Goal: Task Accomplishment & Management: Use online tool/utility

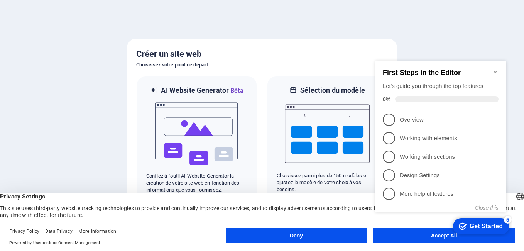
click at [497, 69] on icon "Minimize checklist" at bounding box center [495, 72] width 6 height 6
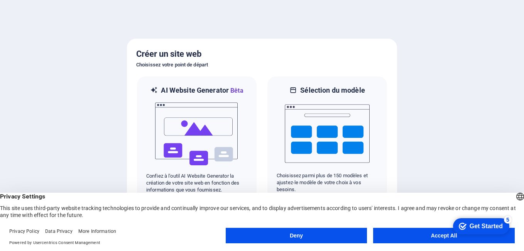
click at [390, 240] on button "Accept All" at bounding box center [444, 235] width 142 height 15
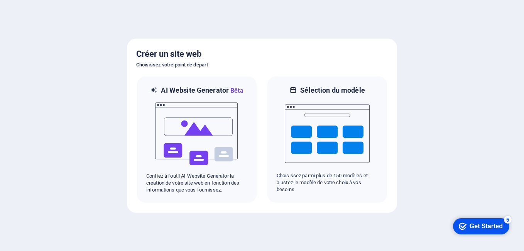
click at [470, 227] on div "Get Started" at bounding box center [486, 226] width 33 height 7
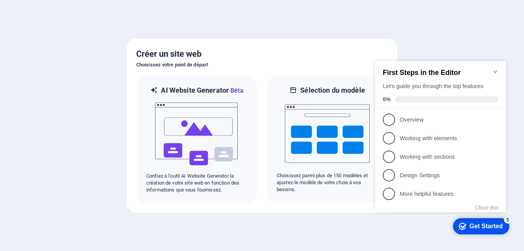
click at [470, 227] on div "Get Started" at bounding box center [486, 226] width 33 height 7
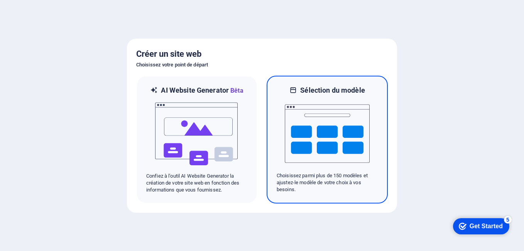
click at [294, 118] on img at bounding box center [327, 133] width 85 height 77
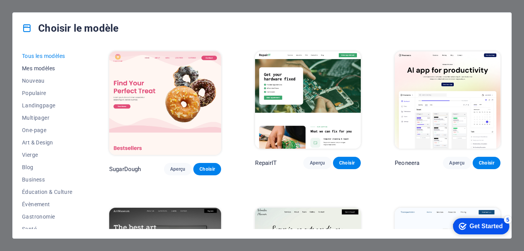
click at [44, 69] on span "Mes modèles" at bounding box center [48, 68] width 53 height 6
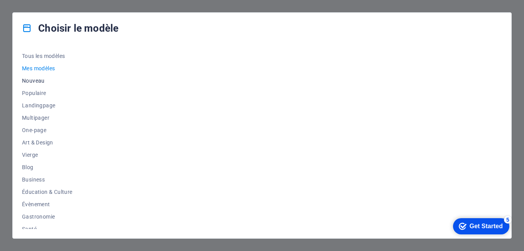
click at [33, 79] on span "Nouveau" at bounding box center [48, 81] width 53 height 6
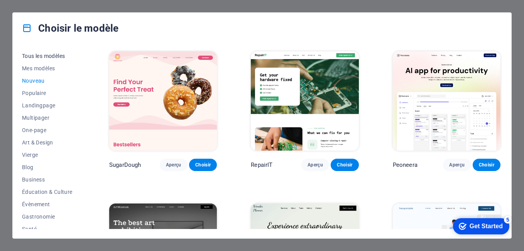
click at [29, 55] on span "Tous les modèles" at bounding box center [48, 56] width 53 height 6
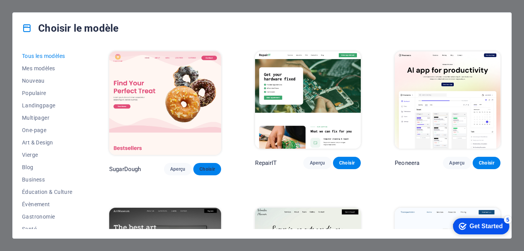
click at [209, 166] on span "Choisir" at bounding box center [206, 169] width 15 height 6
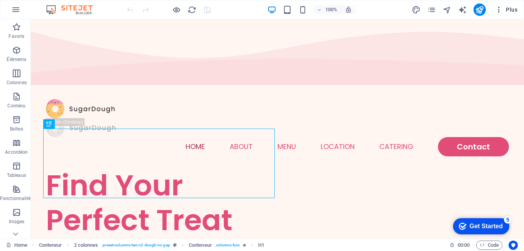
click at [501, 9] on icon "button" at bounding box center [499, 10] width 8 height 8
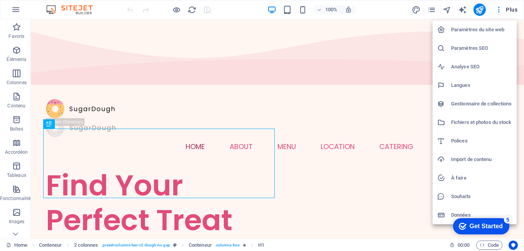
click at [470, 35] on li "Paramètres du site web" at bounding box center [475, 29] width 84 height 19
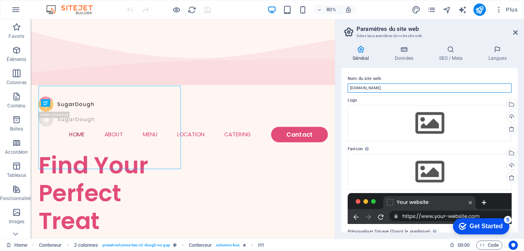
drag, startPoint x: 370, startPoint y: 91, endPoint x: 341, endPoint y: 90, distance: 28.2
click at [341, 90] on div "Nom du site web [DOMAIN_NAME] Logo Glissez les fichiers ici, cliquez pour chois…" at bounding box center [429, 150] width 176 height 164
click at [508, 10] on span "Plus" at bounding box center [506, 10] width 22 height 8
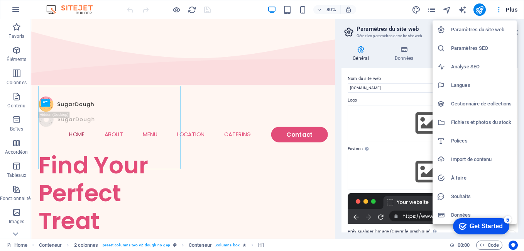
click at [508, 10] on div at bounding box center [262, 125] width 524 height 251
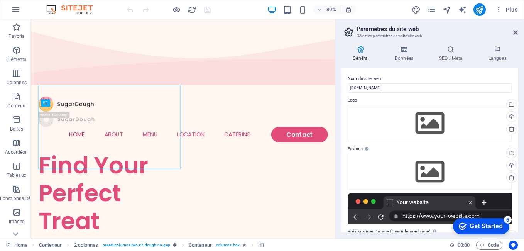
scroll to position [99, 0]
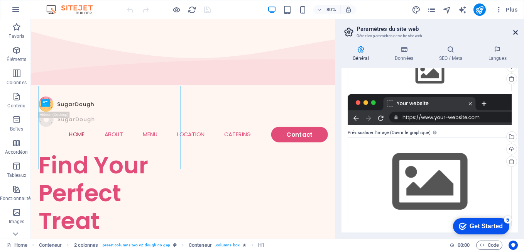
click at [514, 32] on icon at bounding box center [515, 32] width 5 height 6
